Goal: Task Accomplishment & Management: Manage account settings

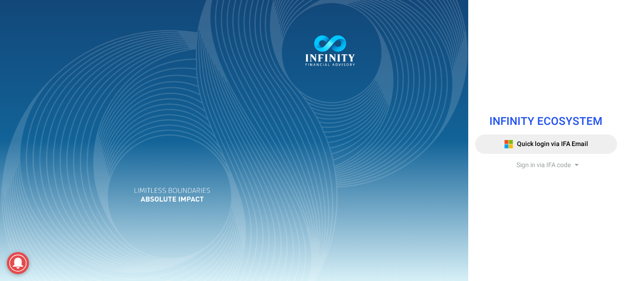
click at [556, 162] on span "Sign in via IFA code" at bounding box center [543, 165] width 54 height 10
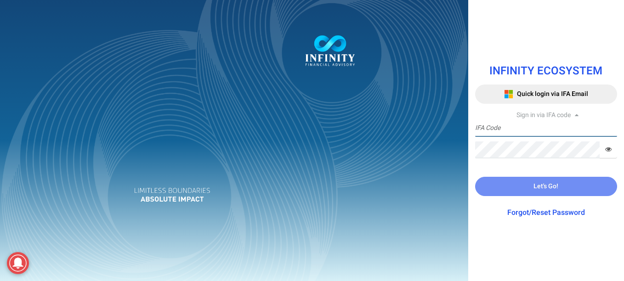
type input "[PERSON_NAME].BIONA"
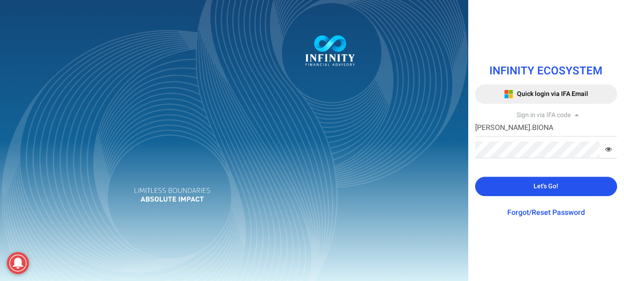
click at [551, 211] on link "Forgot/Reset Password" at bounding box center [546, 212] width 78 height 11
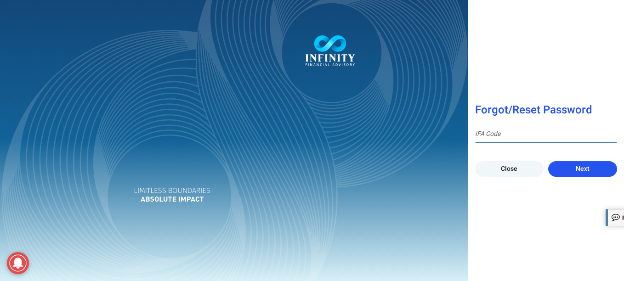
click at [535, 134] on input at bounding box center [546, 134] width 142 height 17
type input "IFA0154"
click at [584, 168] on span "Next" at bounding box center [583, 169] width 14 height 10
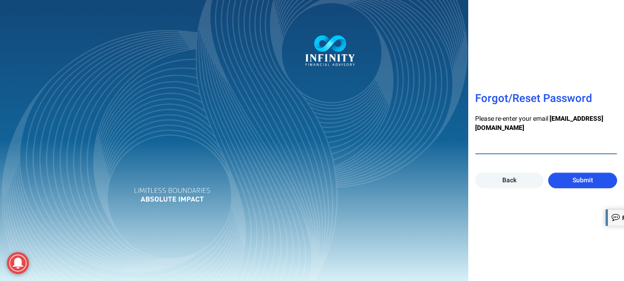
click at [542, 148] on input "email" at bounding box center [546, 145] width 142 height 17
type input "[PERSON_NAME][EMAIL_ADDRESS][DOMAIN_NAME]"
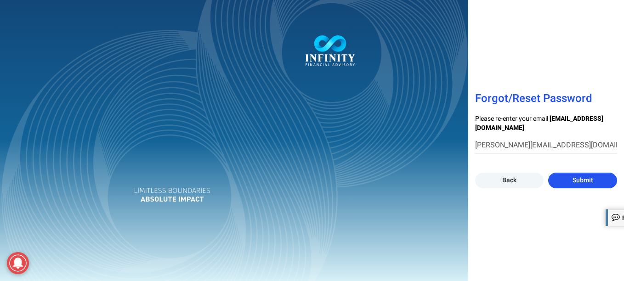
click at [594, 184] on button "Submit" at bounding box center [582, 181] width 69 height 16
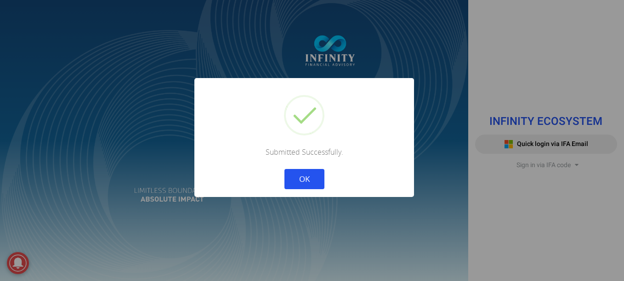
click at [310, 181] on button "OK" at bounding box center [304, 179] width 40 height 20
